Goal: Check status: Check status

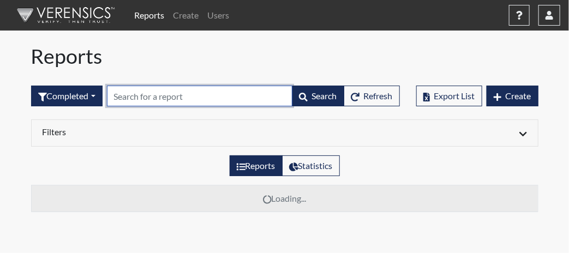
click at [158, 98] on input "text" at bounding box center [199, 96] width 185 height 21
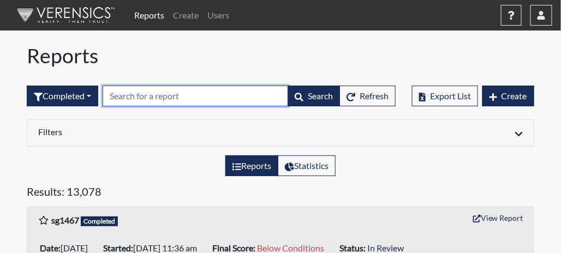
paste input "KJJ0530"
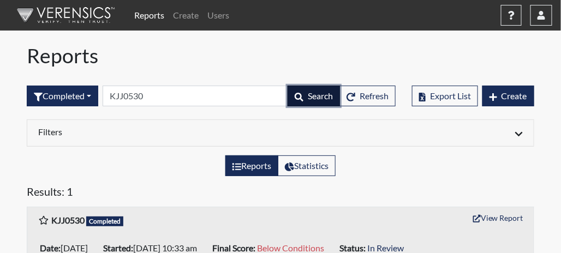
click at [310, 92] on span "Search" at bounding box center [320, 96] width 25 height 10
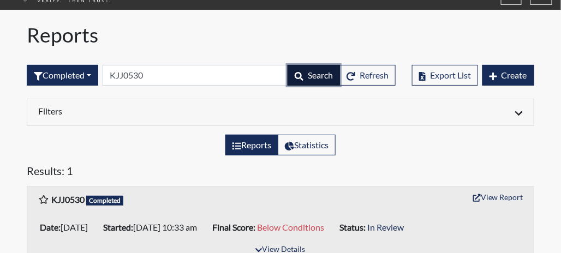
scroll to position [33, 0]
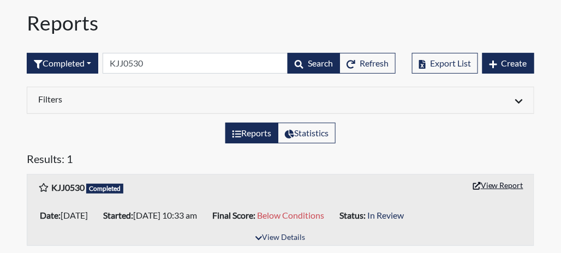
click at [508, 182] on button "View Report" at bounding box center [498, 185] width 60 height 17
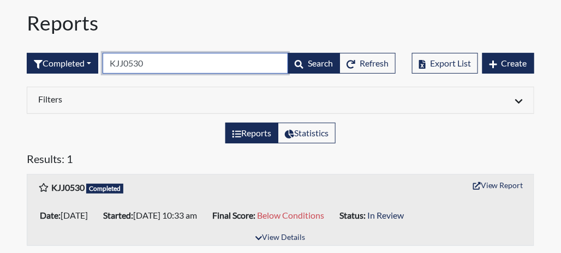
click at [159, 65] on input "KJJ0530" at bounding box center [195, 63] width 185 height 21
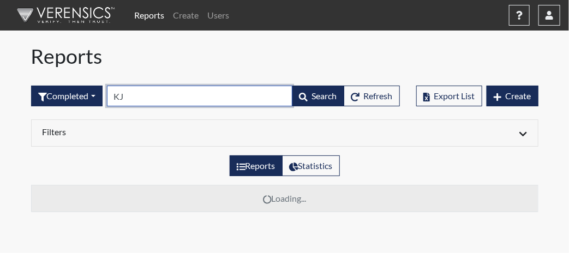
type input "K"
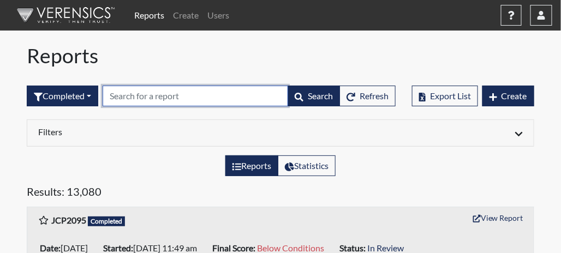
paste input "sg1467"
type input "sg1467"
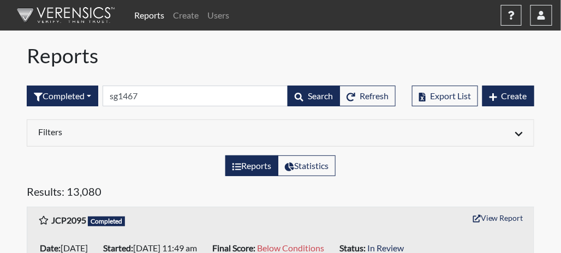
click at [136, 152] on div "Filters Date Range (All) Reset Regions (All) Reset North Region SOSTC Southeast…" at bounding box center [281, 137] width 524 height 36
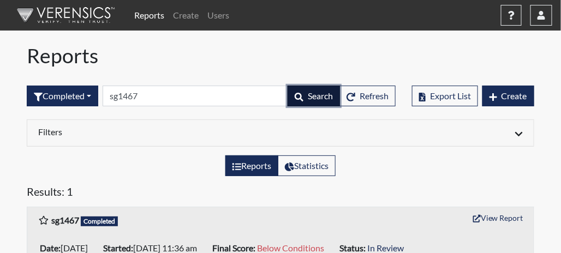
click at [309, 91] on span "Search" at bounding box center [320, 96] width 25 height 10
click at [302, 93] on icon "button" at bounding box center [299, 97] width 9 height 9
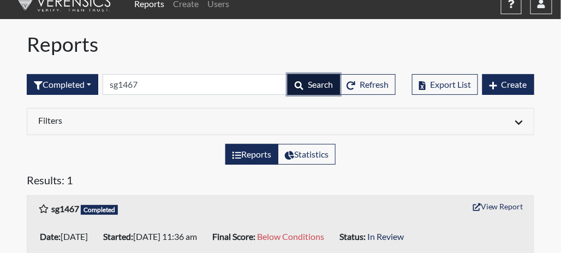
scroll to position [33, 0]
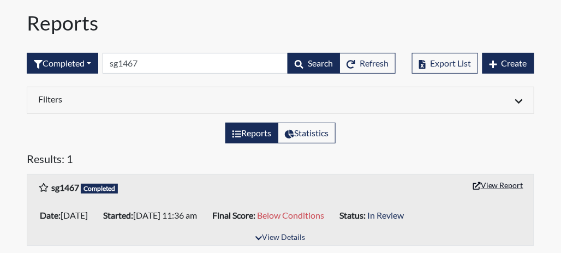
click at [494, 178] on button "View Report" at bounding box center [498, 185] width 60 height 17
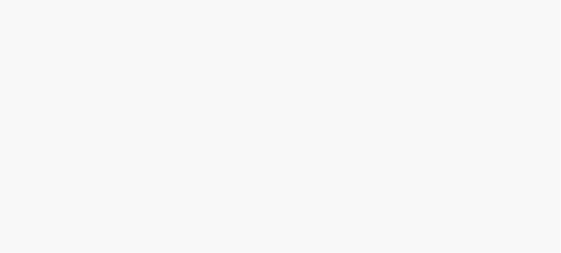
select select
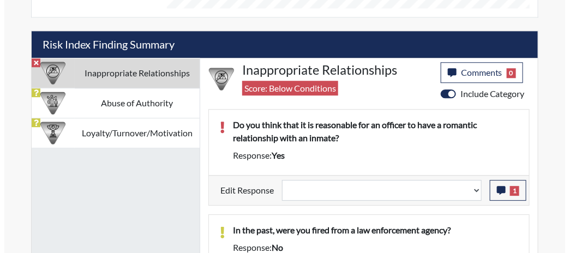
scroll to position [709, 0]
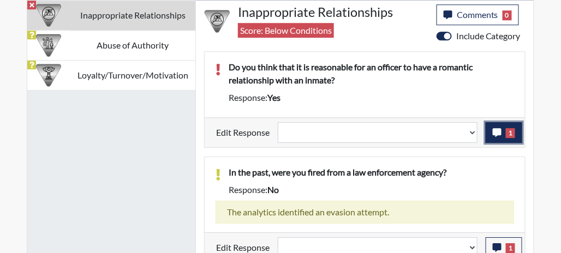
click at [493, 128] on button "1" at bounding box center [503, 132] width 37 height 21
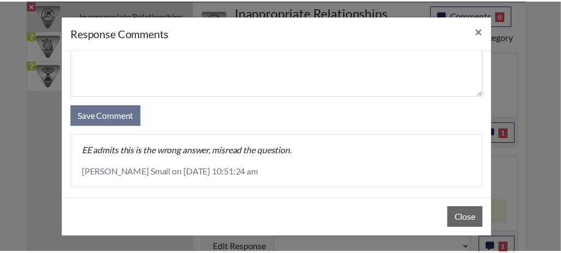
scroll to position [60, 0]
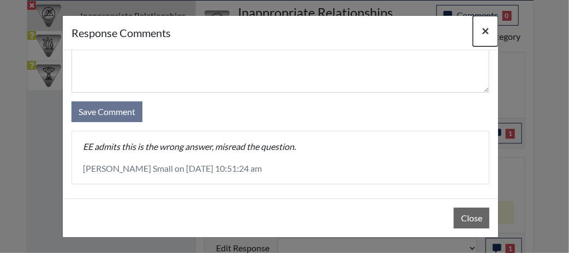
click at [485, 28] on span "×" at bounding box center [486, 30] width 8 height 15
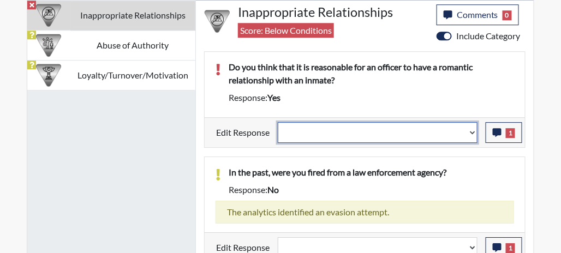
click at [475, 128] on select "Question is not relevant. Results will be updated. Reasonable explanation provi…" at bounding box center [378, 132] width 200 height 21
select select "reasonable-explanation-provided"
click at [278, 122] on select "Question is not relevant. Results will be updated. Reasonable explanation provi…" at bounding box center [378, 132] width 200 height 21
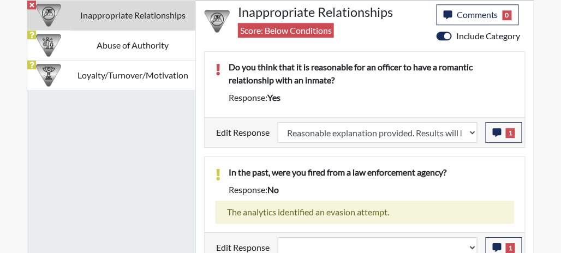
select select
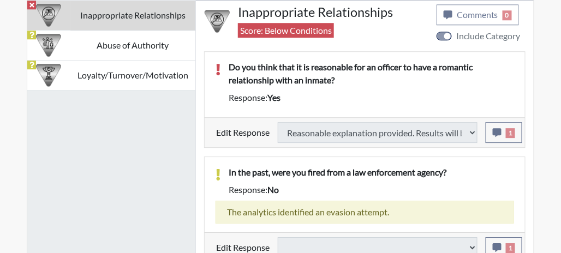
type input "Above Conditions"
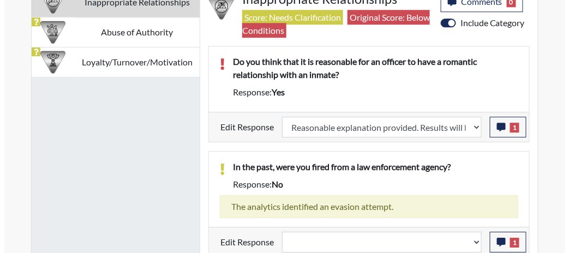
scroll to position [181, 380]
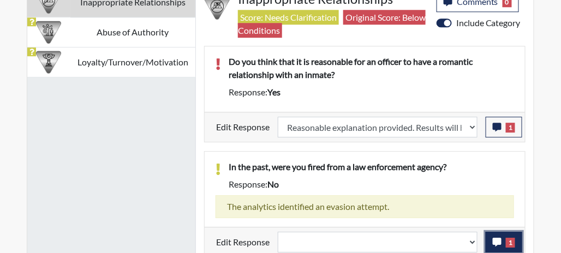
click at [489, 235] on button "1" at bounding box center [503, 242] width 37 height 21
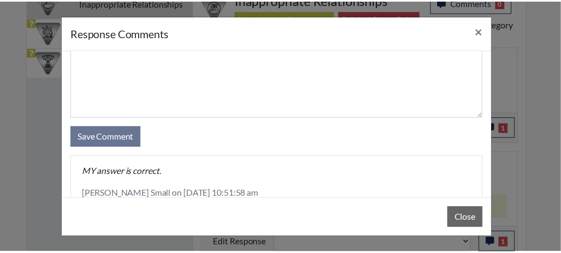
scroll to position [60, 0]
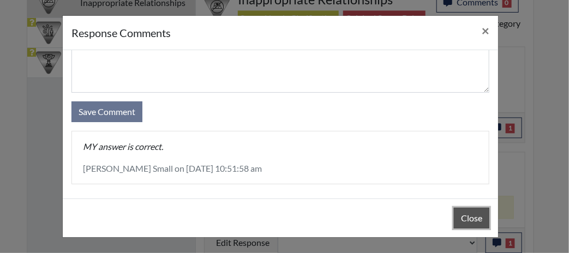
click at [467, 213] on button "Close" at bounding box center [471, 218] width 35 height 21
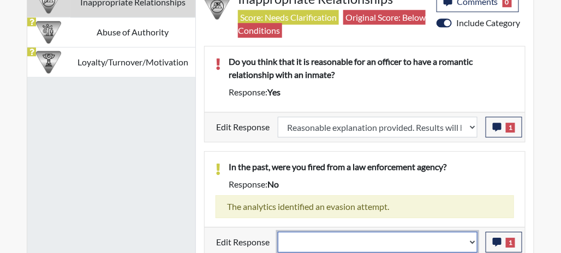
click at [472, 235] on select "Question is not relevant. Results will be updated. Reasonable explanation provi…" at bounding box center [378, 242] width 200 height 21
select select "reasonable-explanation-provided"
click at [278, 232] on select "Question is not relevant. Results will be updated. Reasonable explanation provi…" at bounding box center [378, 242] width 200 height 21
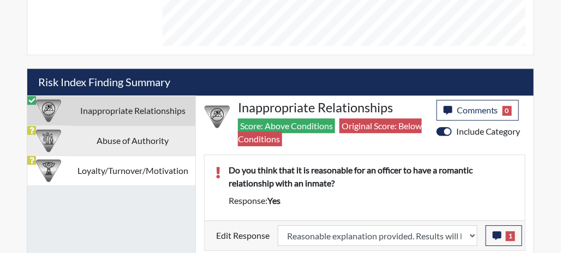
scroll to position [613, 0]
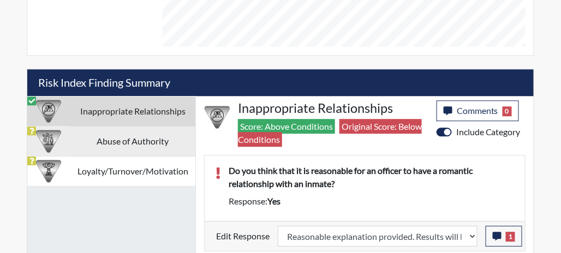
click at [119, 139] on td "Abuse of Authority" at bounding box center [132, 142] width 125 height 30
select select
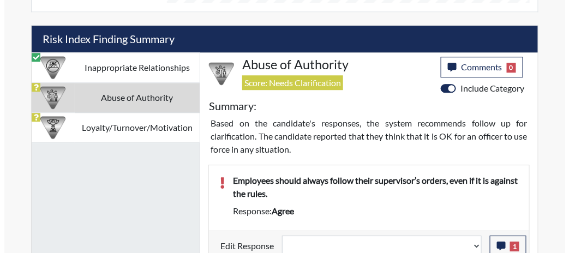
scroll to position [753, 0]
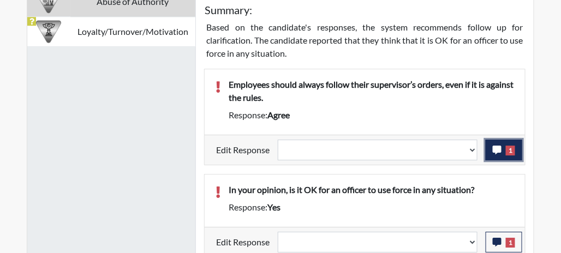
click at [492, 146] on button "1" at bounding box center [503, 150] width 37 height 21
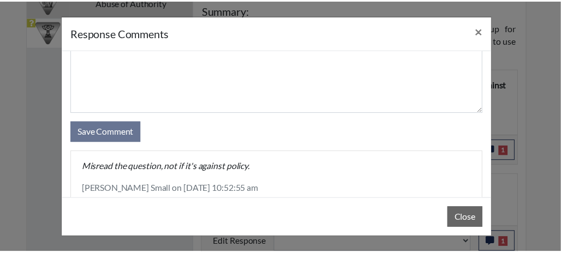
scroll to position [60, 0]
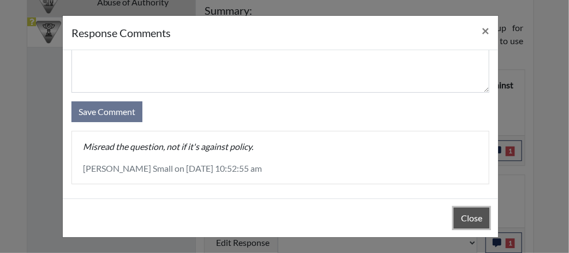
drag, startPoint x: 461, startPoint y: 219, endPoint x: 465, endPoint y: 213, distance: 7.1
click at [461, 218] on button "Close" at bounding box center [471, 218] width 35 height 21
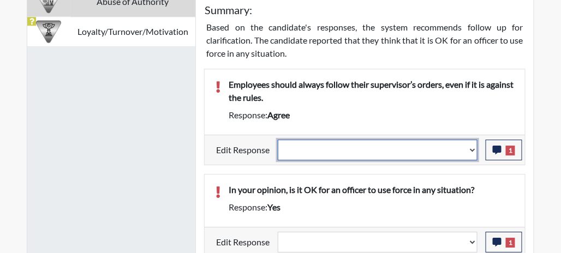
click at [475, 144] on select "Question is not relevant. Results will be updated. Reasonable explanation provi…" at bounding box center [378, 150] width 200 height 21
select select "reasonable-explanation-provided"
click at [278, 140] on select "Question is not relevant. Results will be updated. Reasonable explanation provi…" at bounding box center [378, 150] width 200 height 21
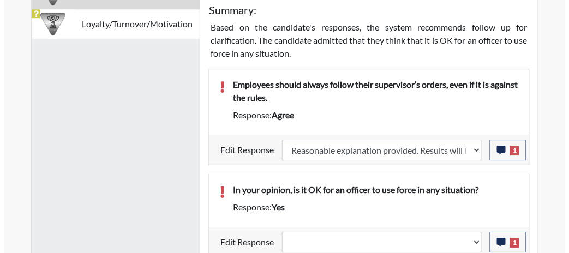
scroll to position [181, 380]
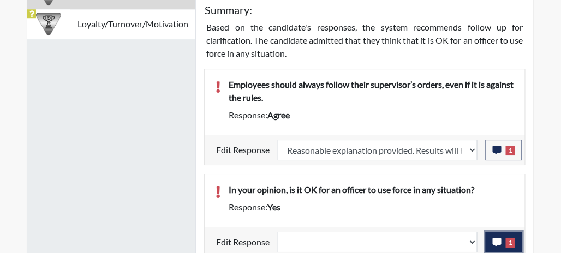
click at [500, 238] on icon "button" at bounding box center [497, 242] width 9 height 9
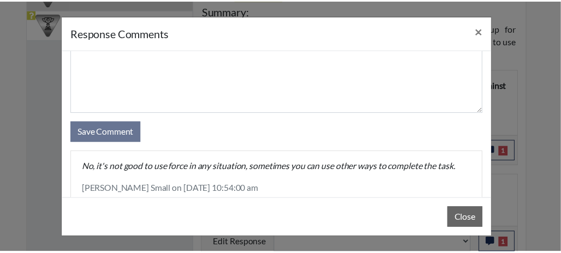
scroll to position [60, 0]
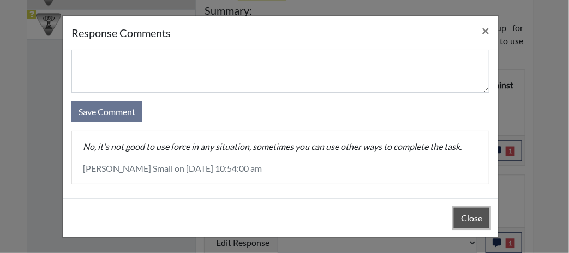
click at [468, 217] on button "Close" at bounding box center [471, 218] width 35 height 21
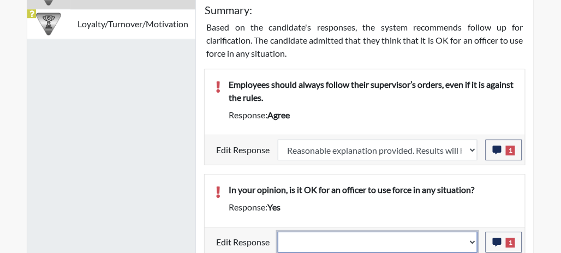
click at [475, 235] on select "Question is not relevant. Results will be updated. Reasonable explanation provi…" at bounding box center [378, 242] width 200 height 21
select select "reasonable-explanation-provided"
click at [278, 232] on select "Question is not relevant. Results will be updated. Reasonable explanation provi…" at bounding box center [378, 242] width 200 height 21
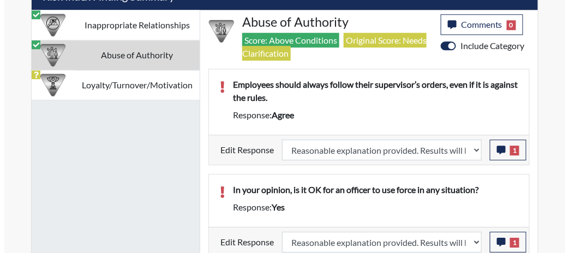
scroll to position [181, 380]
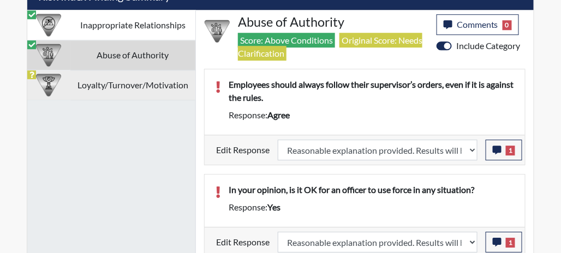
click at [90, 77] on td "Loyalty/Turnover/Motivation" at bounding box center [132, 85] width 125 height 30
select select
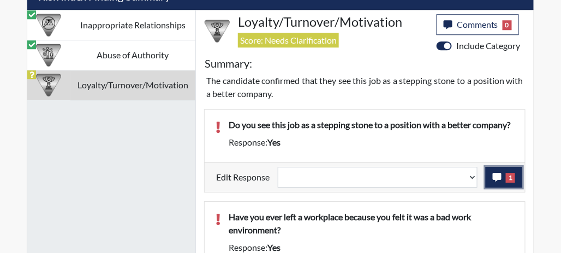
click at [500, 173] on icon "button" at bounding box center [497, 177] width 9 height 9
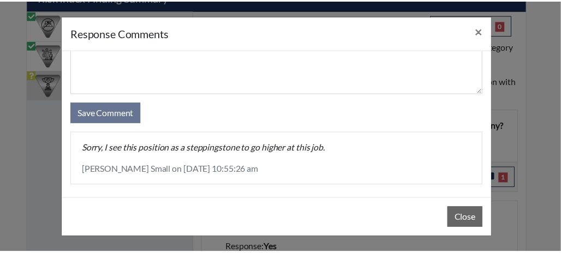
scroll to position [60, 0]
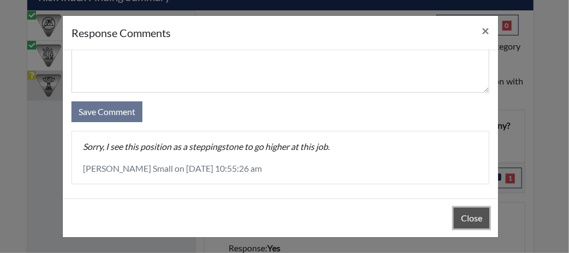
click at [463, 211] on button "Close" at bounding box center [471, 218] width 35 height 21
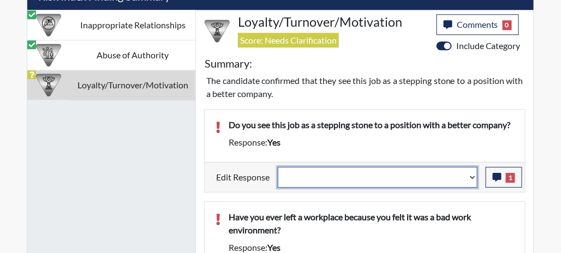
click at [472, 174] on select "Question is not relevant. Results will be updated. Reasonable explanation provi…" at bounding box center [378, 177] width 200 height 21
select select "reasonable-explanation-provided"
click at [278, 167] on select "Question is not relevant. Results will be updated. Reasonable explanation provi…" at bounding box center [378, 177] width 200 height 21
select select
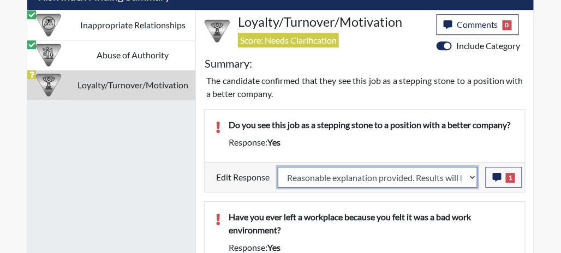
select select
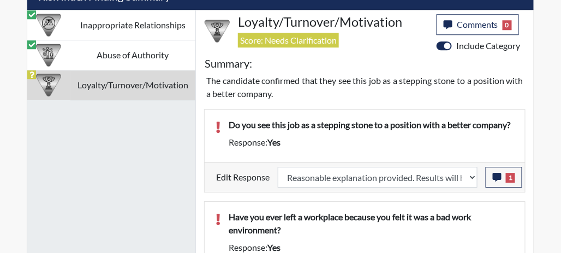
click at [472, 204] on div "Have you ever left a workplace because you felt it was a bad work environment? …" at bounding box center [365, 234] width 320 height 65
select select
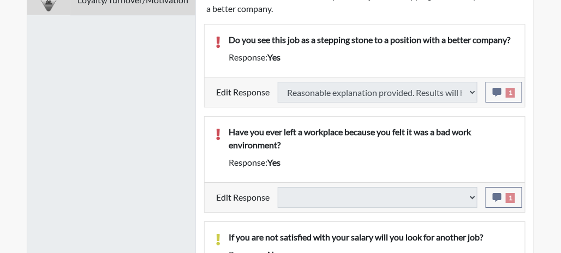
select select
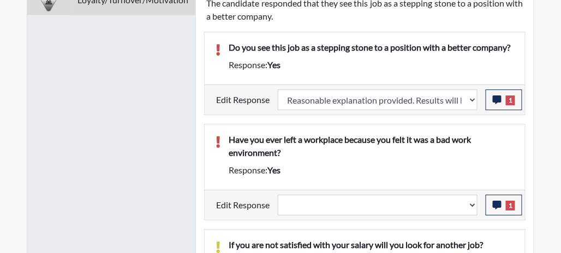
select select
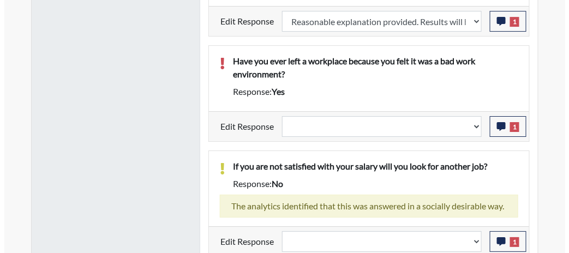
scroll to position [181, 380]
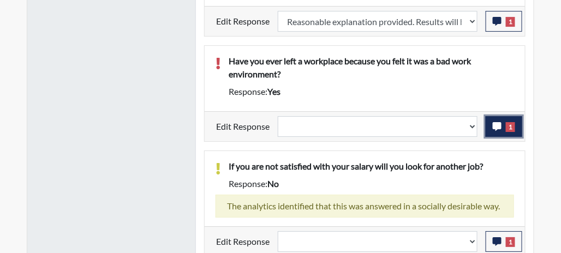
click at [507, 122] on span "1" at bounding box center [510, 127] width 9 height 10
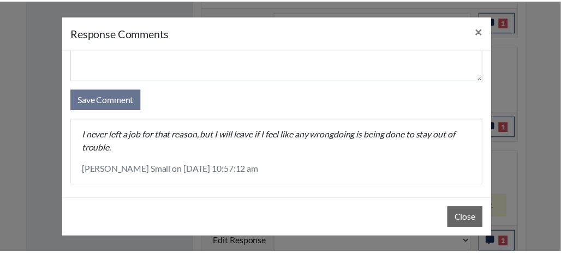
scroll to position [73, 0]
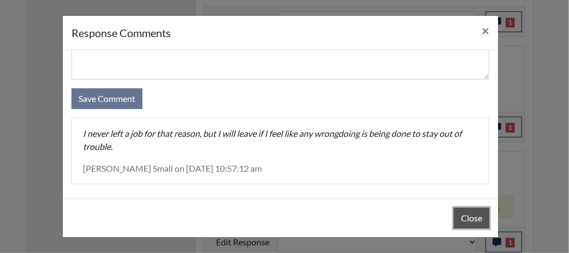
click at [467, 214] on button "Close" at bounding box center [471, 218] width 35 height 21
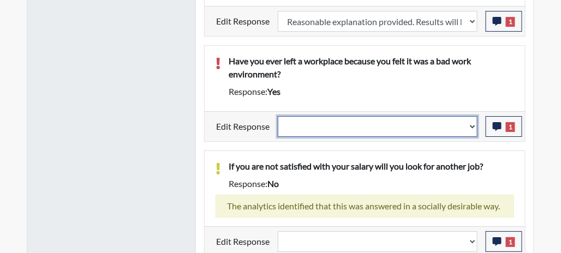
click at [474, 123] on select "Question is not relevant. Results will be updated. Reasonable explanation provi…" at bounding box center [378, 126] width 200 height 21
select select "reasonable-explanation-provided"
click at [278, 116] on select "Question is not relevant. Results will be updated. Reasonable explanation provi…" at bounding box center [378, 126] width 200 height 21
select select
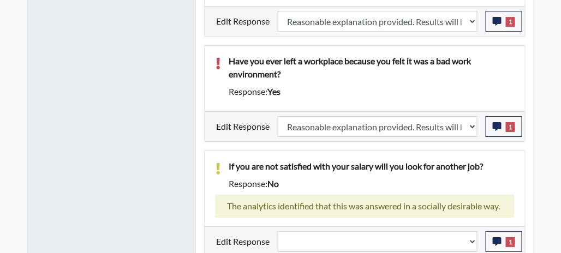
select select
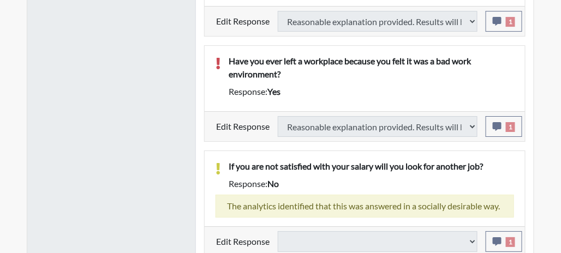
select select
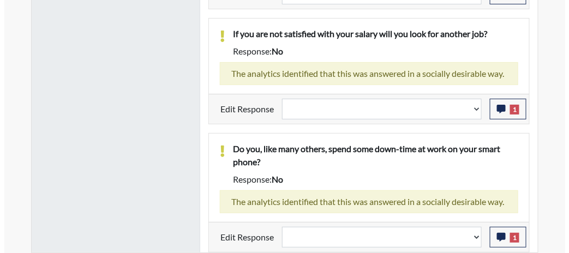
scroll to position [181, 380]
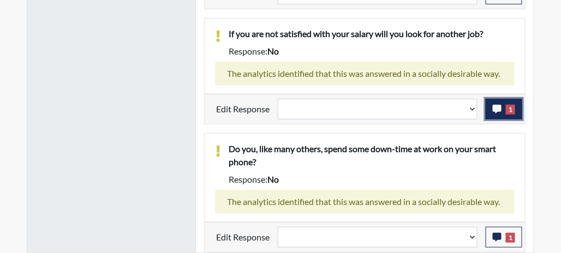
click at [498, 105] on icon "button" at bounding box center [497, 109] width 9 height 9
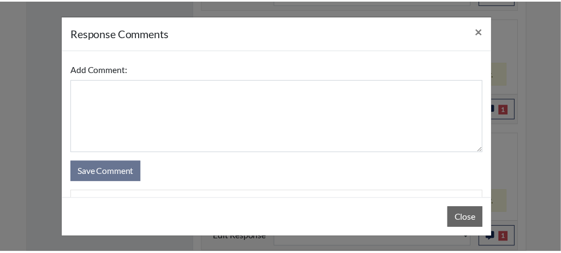
scroll to position [60, 0]
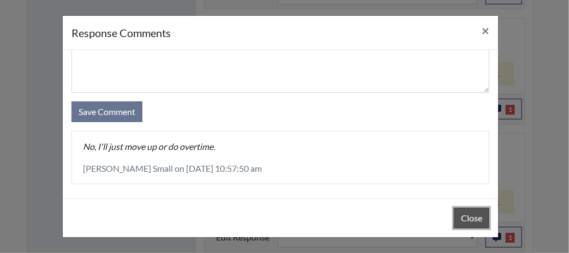
click at [459, 219] on button "Close" at bounding box center [471, 218] width 35 height 21
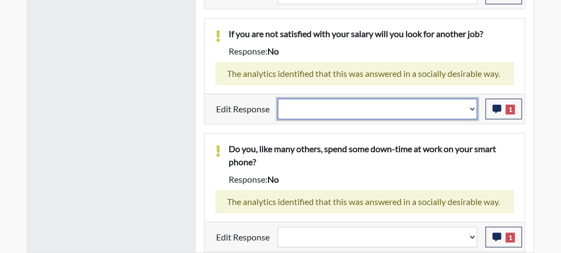
click at [475, 99] on select "Question is not relevant. Results will be updated. Reasonable explanation provi…" at bounding box center [378, 109] width 200 height 21
select select "reasonable-explanation-provided"
click at [278, 99] on select "Question is not relevant. Results will be updated. Reasonable explanation provi…" at bounding box center [378, 109] width 200 height 21
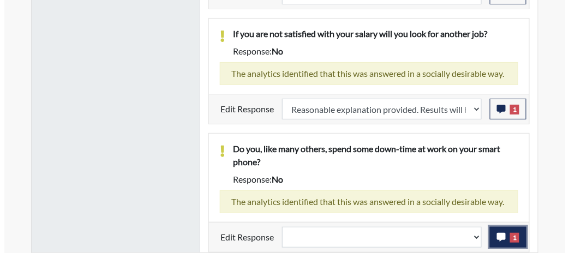
scroll to position [181, 380]
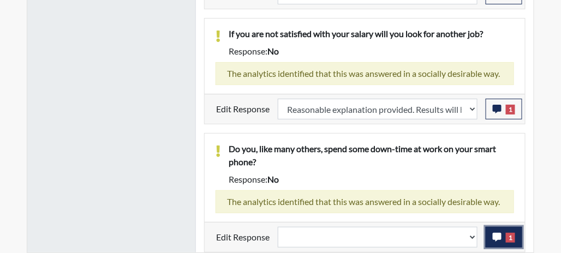
click at [494, 239] on icon "button" at bounding box center [497, 237] width 9 height 9
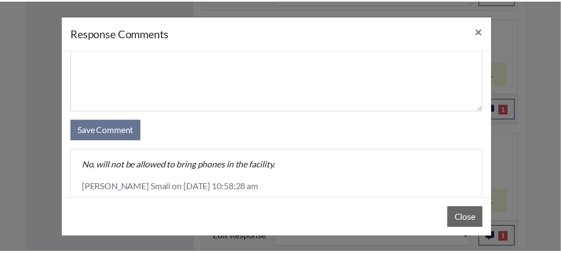
scroll to position [60, 0]
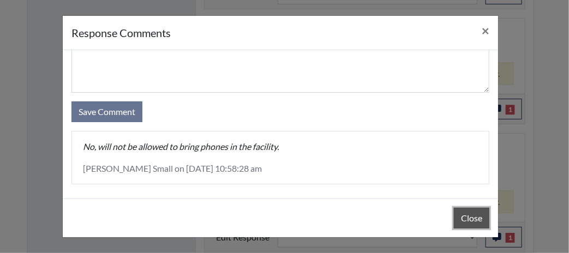
click at [463, 218] on button "Close" at bounding box center [471, 218] width 35 height 21
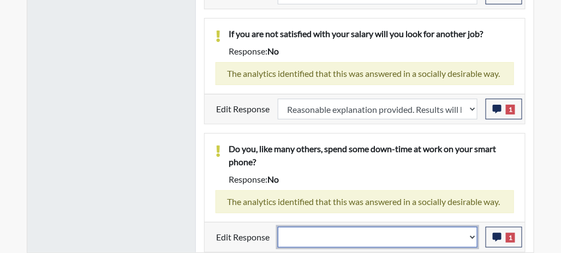
click at [476, 235] on select "Question is not relevant. Results will be updated. Reasonable explanation provi…" at bounding box center [378, 237] width 200 height 21
select select "reasonable-explanation-provided"
click at [278, 227] on select "Question is not relevant. Results will be updated. Reasonable explanation provi…" at bounding box center [378, 237] width 200 height 21
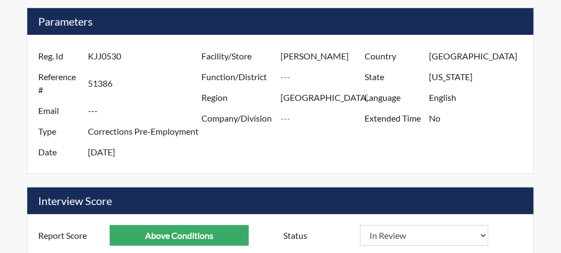
scroll to position [0, 0]
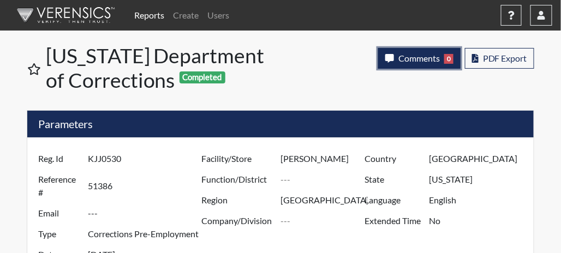
click at [424, 55] on span "Comments" at bounding box center [418, 58] width 41 height 10
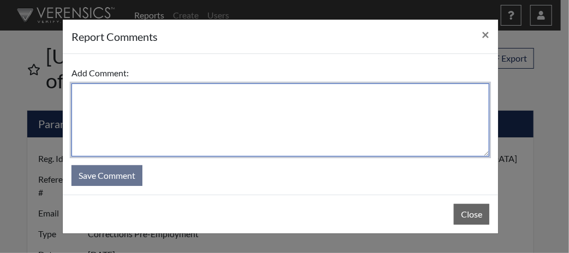
click at [163, 113] on textarea at bounding box center [280, 119] width 418 height 73
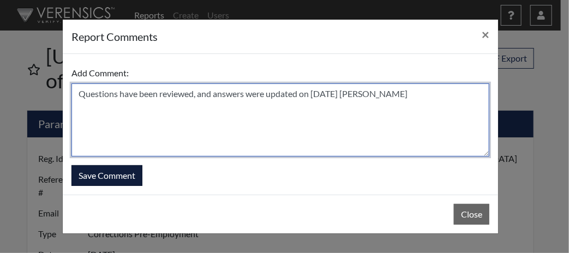
type textarea "Questions have been reviewed, and answers were updated on [DATE] [PERSON_NAME]"
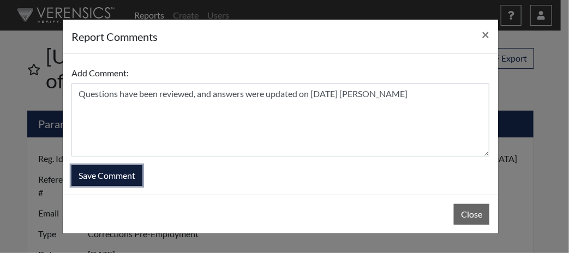
click at [108, 178] on button "Save Comment" at bounding box center [106, 175] width 71 height 21
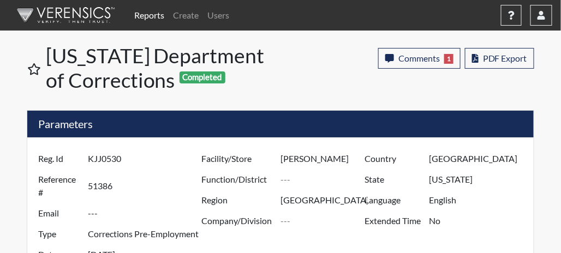
scroll to position [181, 380]
click at [154, 13] on link "Reports" at bounding box center [149, 15] width 39 height 22
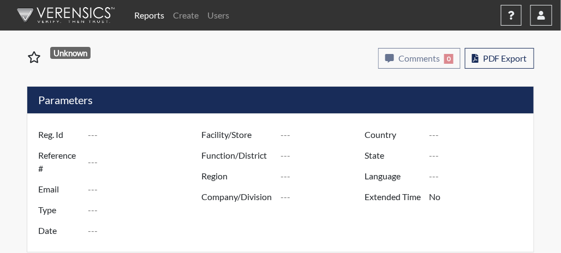
type input "sg1467"
type input "51389"
type input "---"
type input "Corrections Pre-Employment"
type input "[DATE]"
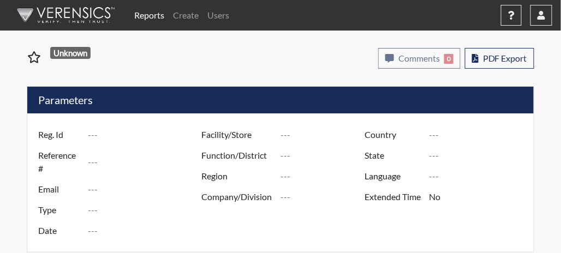
type input "[PERSON_NAME]"
type input "[GEOGRAPHIC_DATA]"
type input "[US_STATE]"
type input "English"
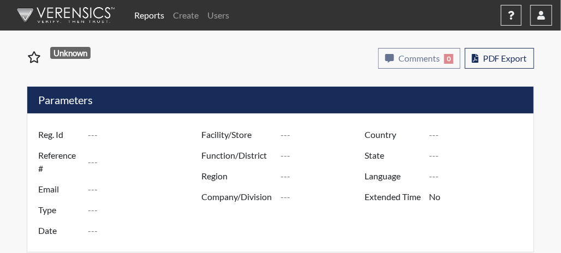
type input "Below Conditions"
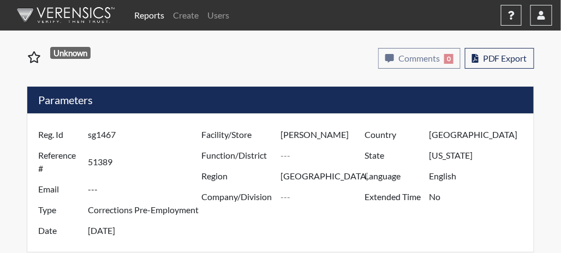
select select
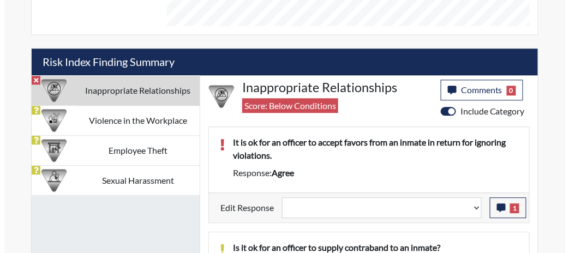
scroll to position [655, 0]
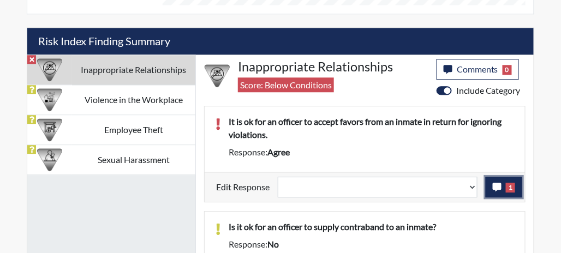
click at [498, 183] on icon "button" at bounding box center [497, 187] width 9 height 9
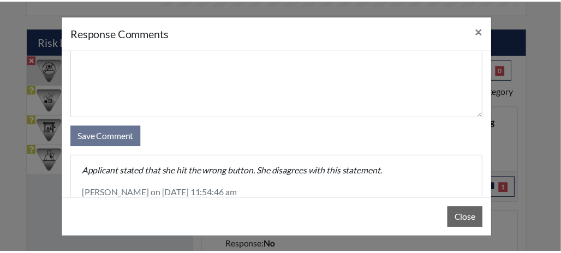
scroll to position [60, 0]
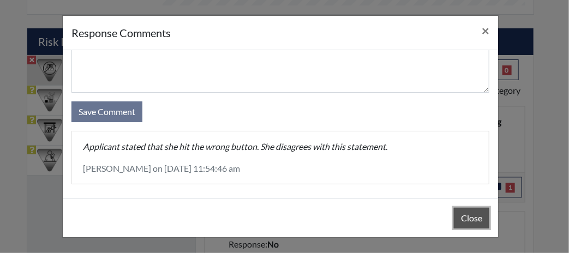
click at [464, 223] on button "Close" at bounding box center [471, 218] width 35 height 21
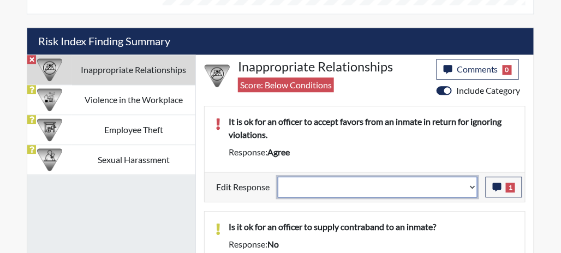
click at [474, 183] on select "Question is not relevant. Results will be updated. Reasonable explanation provi…" at bounding box center [378, 187] width 200 height 21
select select "reasonable-explanation-provided"
click at [278, 177] on select "Question is not relevant. Results will be updated. Reasonable explanation provi…" at bounding box center [378, 187] width 200 height 21
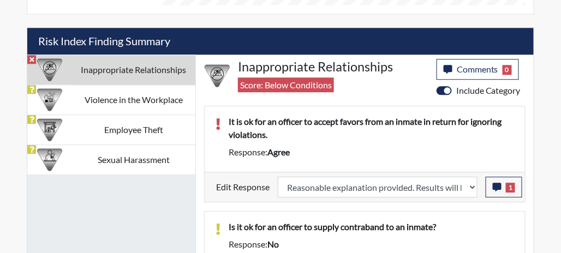
select select
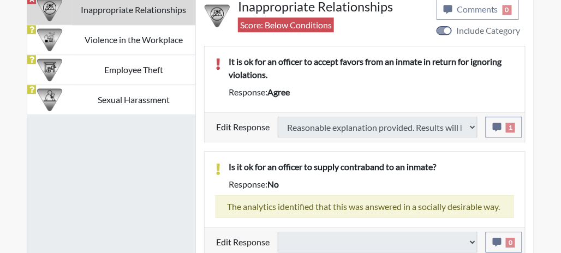
type input "Above Conditions"
select select
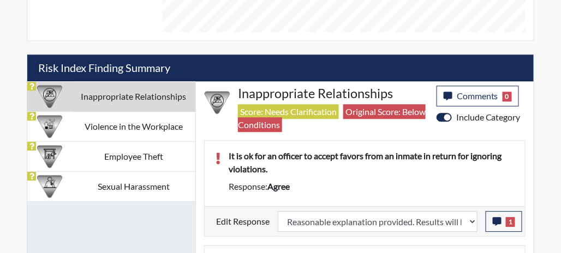
scroll to position [626, 0]
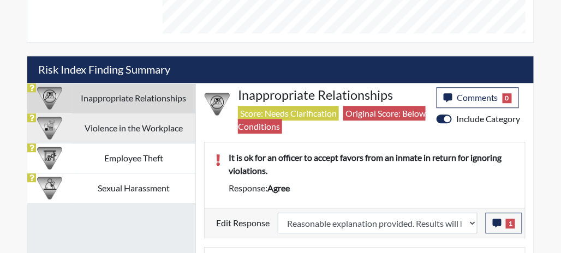
click at [95, 128] on td "Violence in the Workplace" at bounding box center [134, 128] width 124 height 30
select select
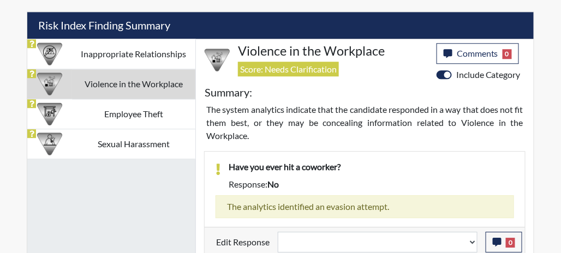
scroll to position [670, 0]
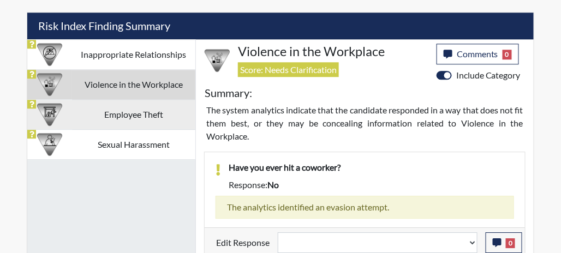
click at [106, 109] on td "Employee Theft" at bounding box center [134, 115] width 124 height 30
select select
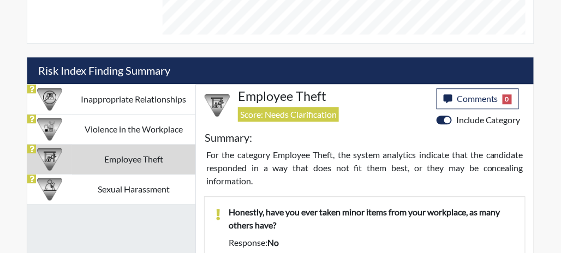
scroll to position [610, 0]
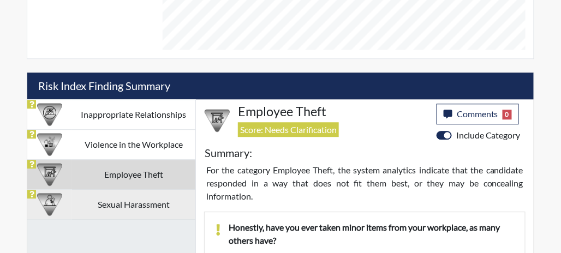
click at [92, 201] on td "Sexual Harassment" at bounding box center [134, 205] width 124 height 30
select select
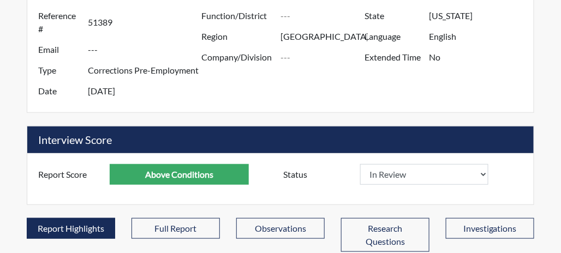
scroll to position [0, 0]
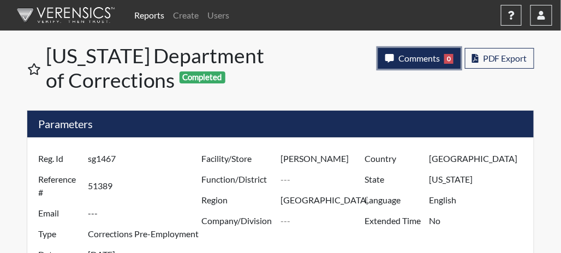
click at [415, 57] on span "Comments" at bounding box center [418, 58] width 41 height 10
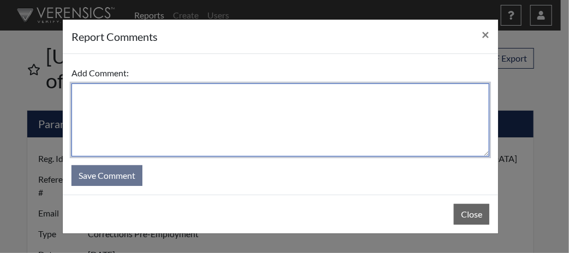
click at [340, 116] on textarea at bounding box center [280, 119] width 418 height 73
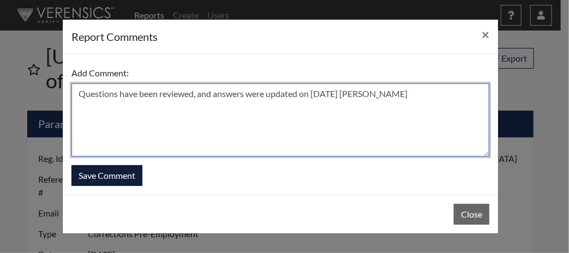
type textarea "Questions have been reviewed, and answers were updated on [DATE] [PERSON_NAME]"
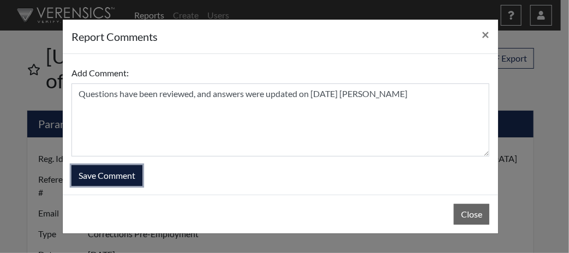
click at [125, 176] on button "Save Comment" at bounding box center [106, 175] width 71 height 21
select select
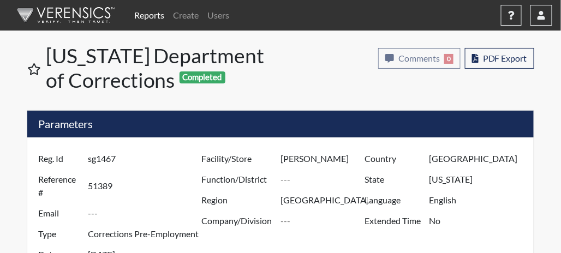
select select
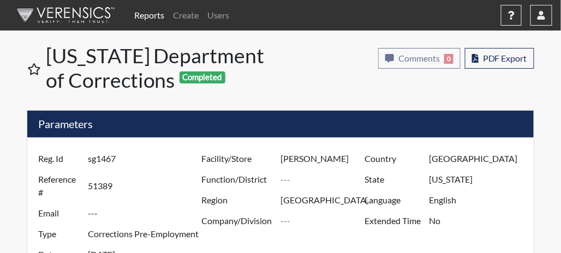
select select
click at [163, 9] on link "Reports" at bounding box center [149, 15] width 39 height 22
